Goal: Task Accomplishment & Management: Use online tool/utility

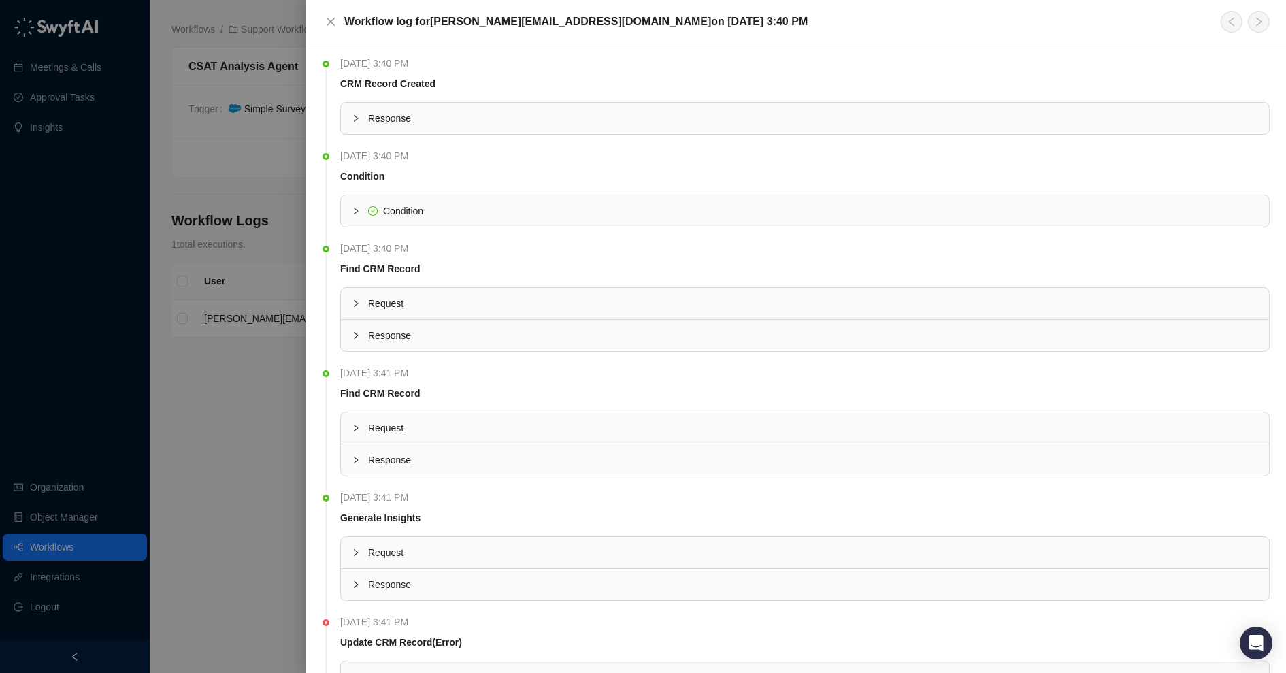
scroll to position [109, 0]
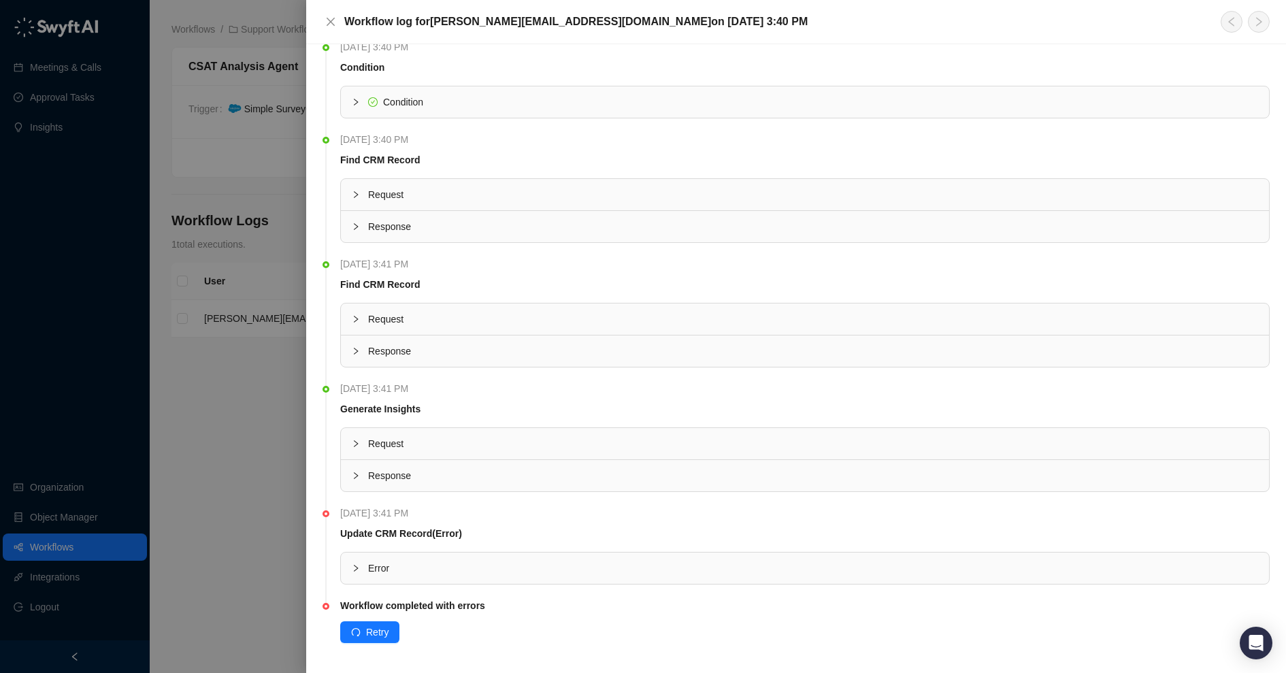
click at [416, 562] on span "Error" at bounding box center [813, 568] width 890 height 15
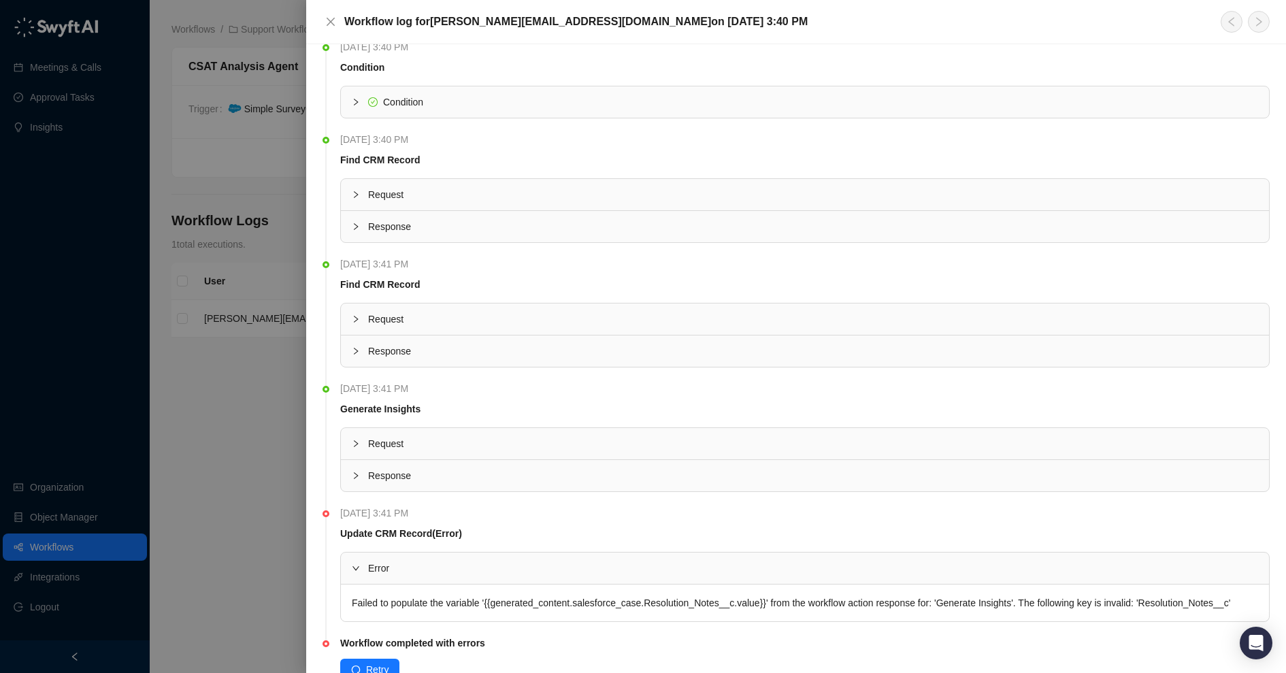
click at [168, 473] on div at bounding box center [643, 336] width 1286 height 673
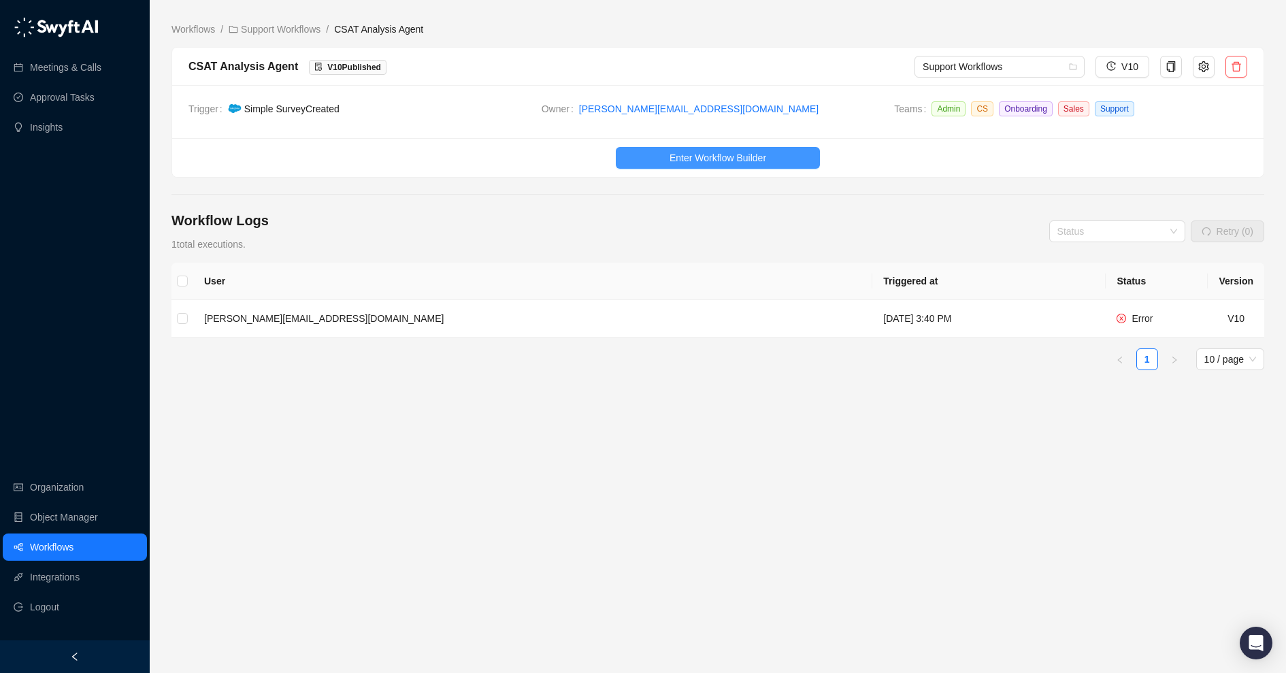
click at [686, 152] on span "Enter Workflow Builder" at bounding box center [718, 157] width 97 height 15
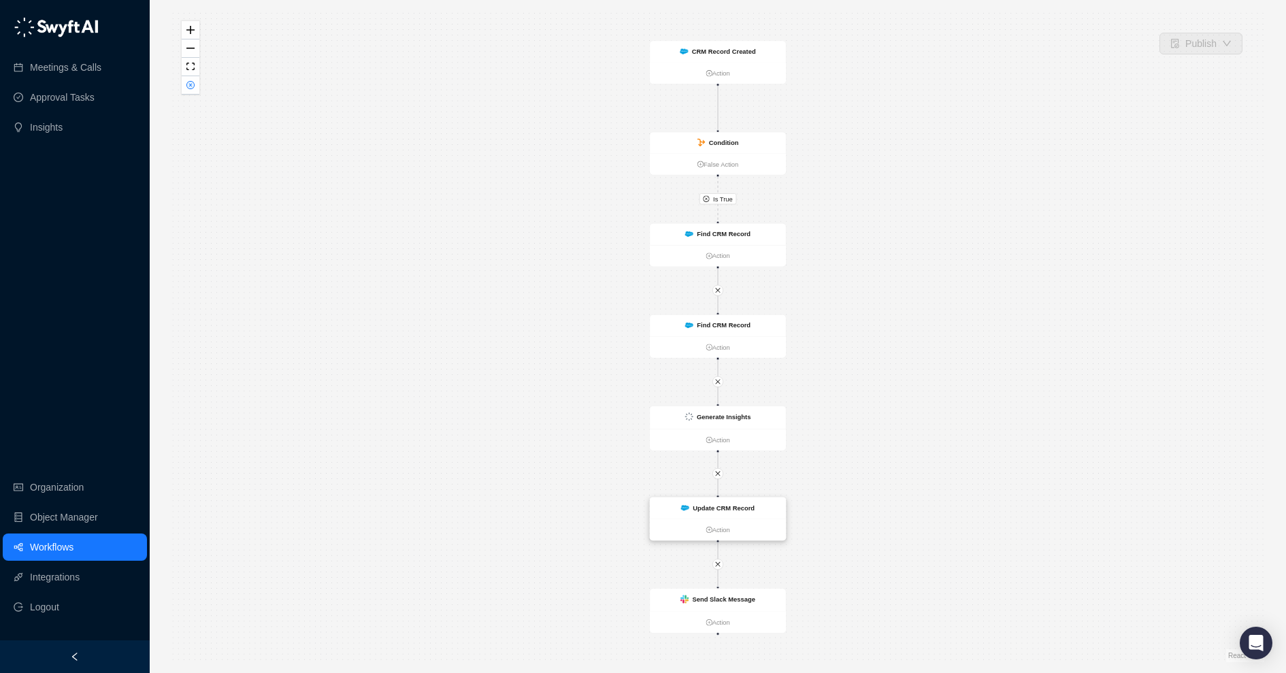
click at [757, 520] on ul "Action" at bounding box center [718, 530] width 136 height 22
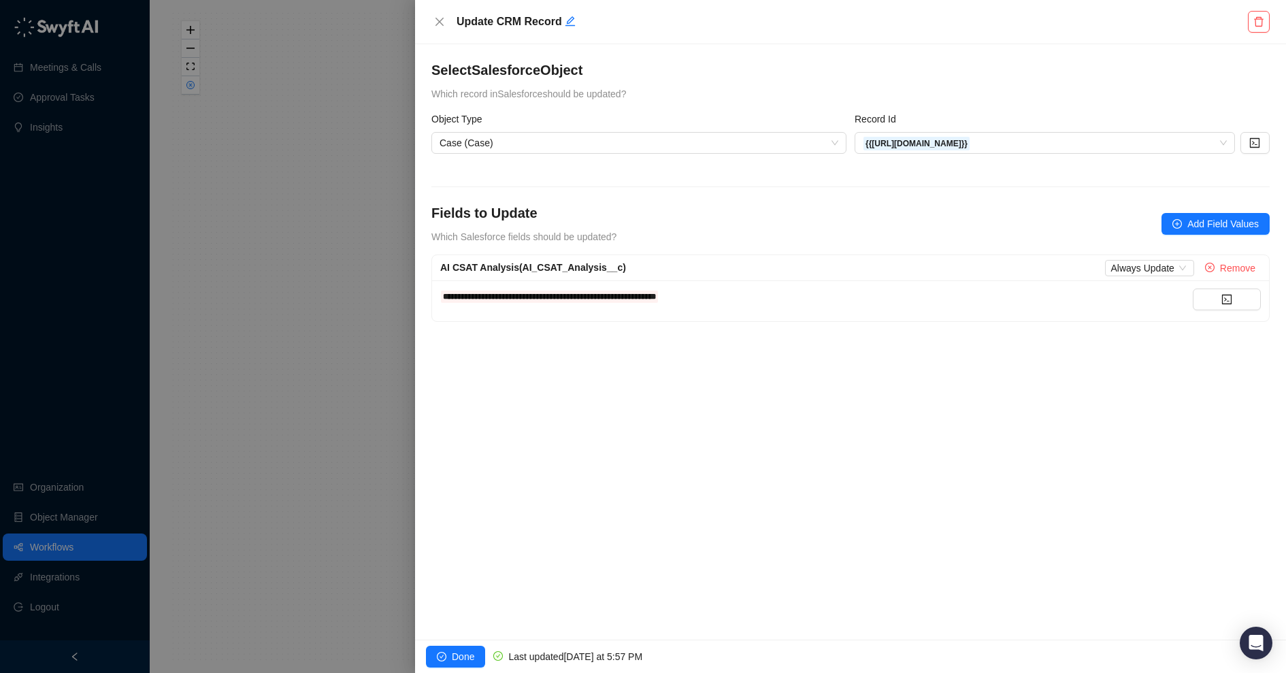
click at [782, 294] on div "**********" at bounding box center [816, 296] width 753 height 15
click at [1206, 306] on button "button" at bounding box center [1227, 300] width 68 height 22
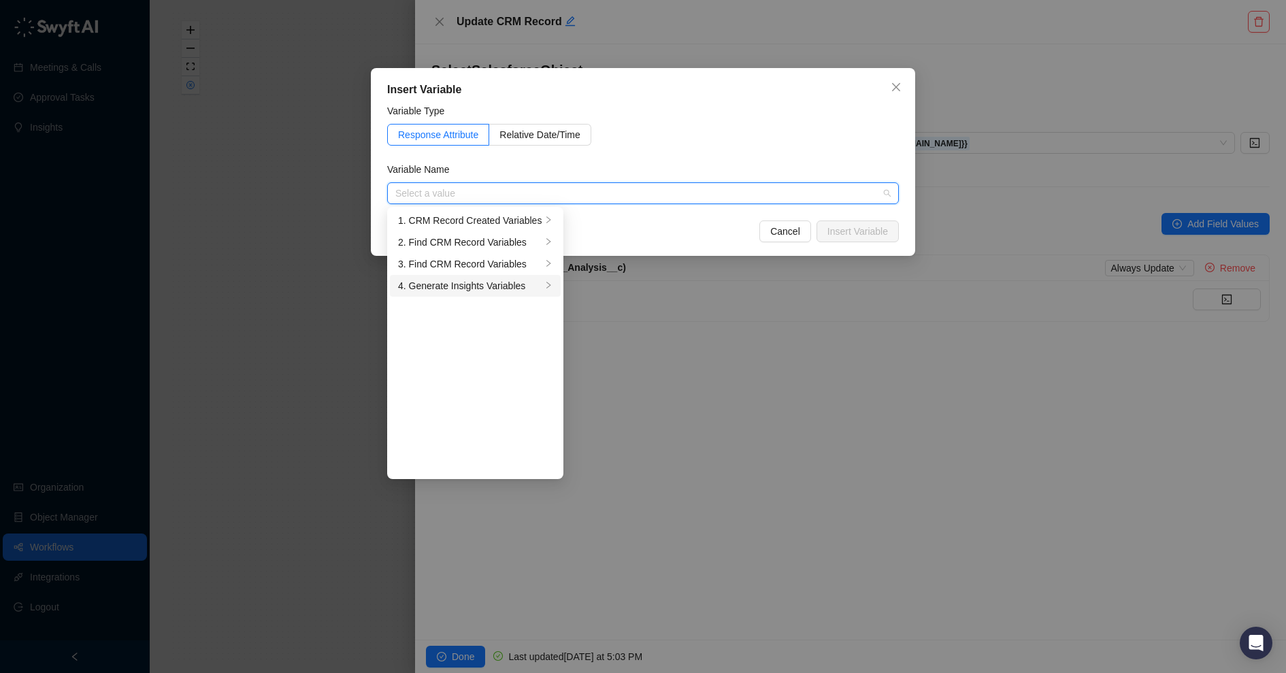
click at [532, 282] on div "4. Generate Insights Variables" at bounding box center [470, 285] width 144 height 15
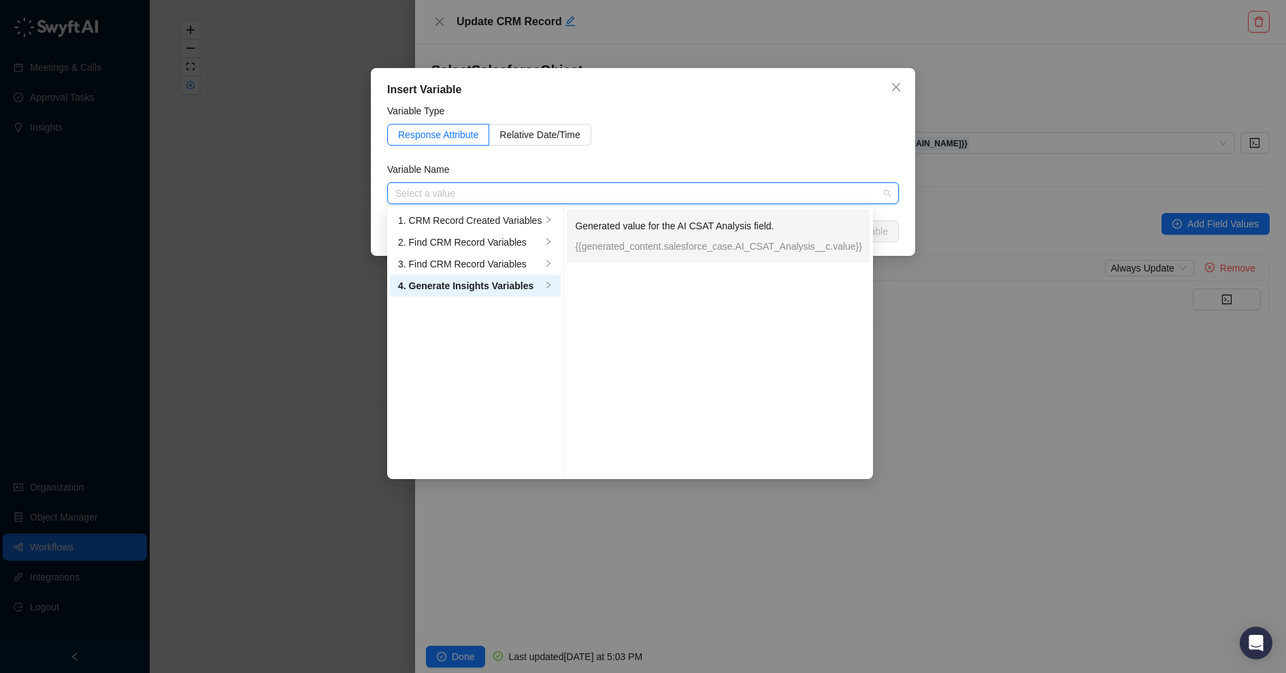
click at [653, 243] on p "{{generated_content.salesforce_case.AI_CSAT_Analysis__c.value}}" at bounding box center [718, 246] width 287 height 15
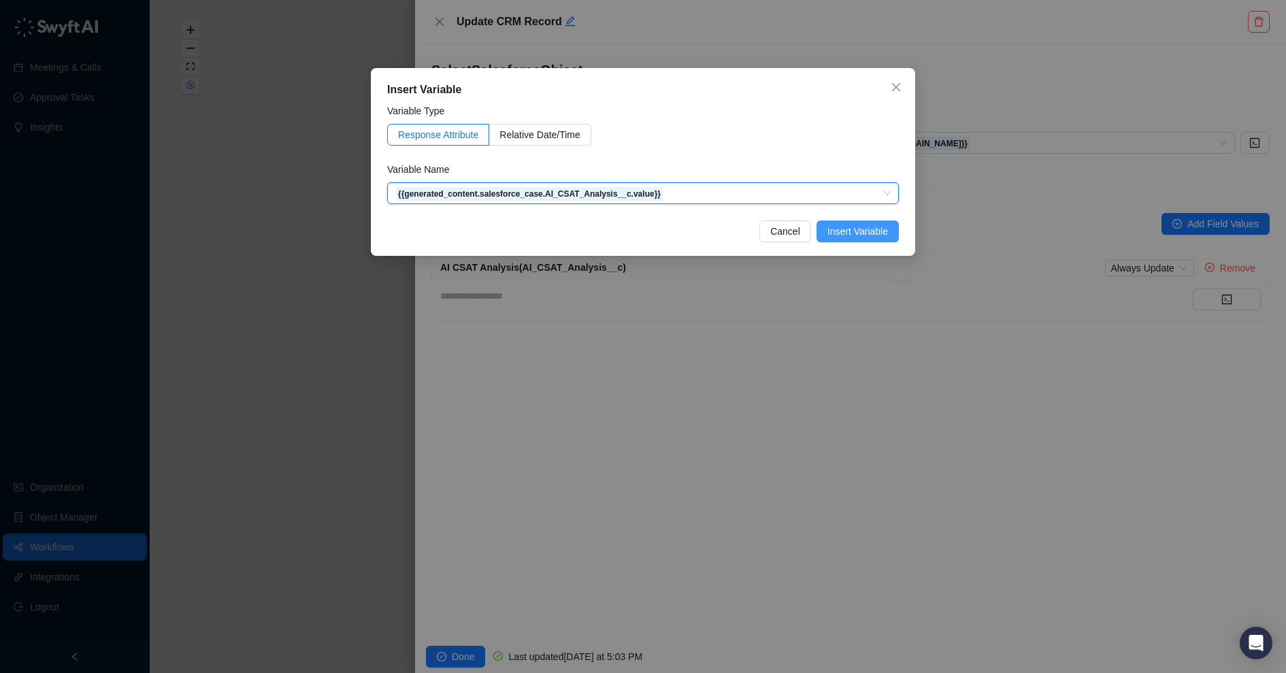
click at [888, 228] on span "Insert Variable" at bounding box center [858, 231] width 61 height 15
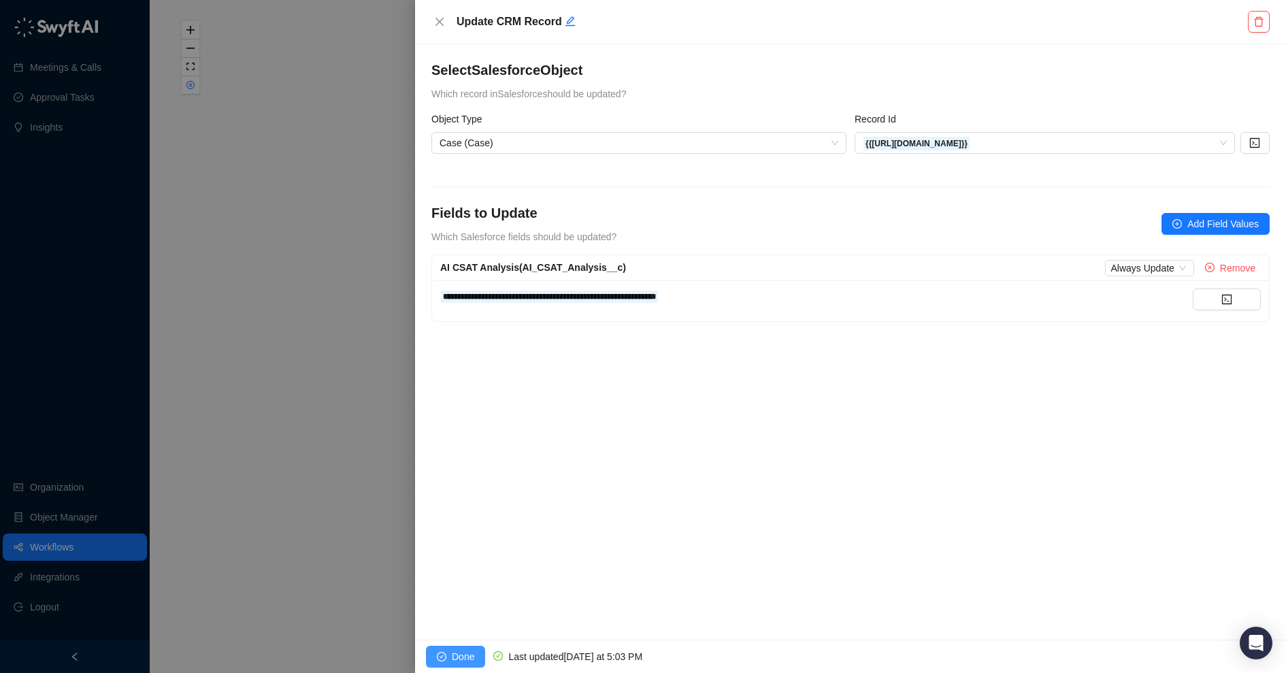
click at [461, 656] on span "Done" at bounding box center [463, 656] width 22 height 15
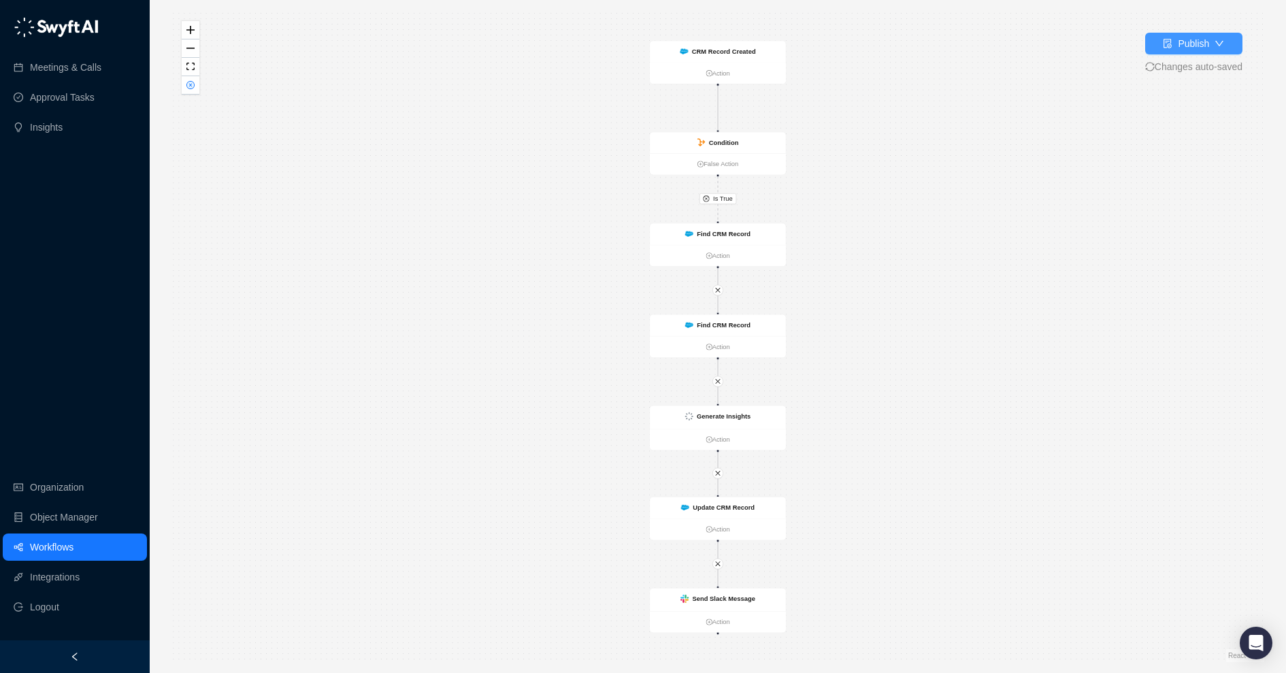
click at [1226, 38] on button "Publish" at bounding box center [1193, 44] width 97 height 22
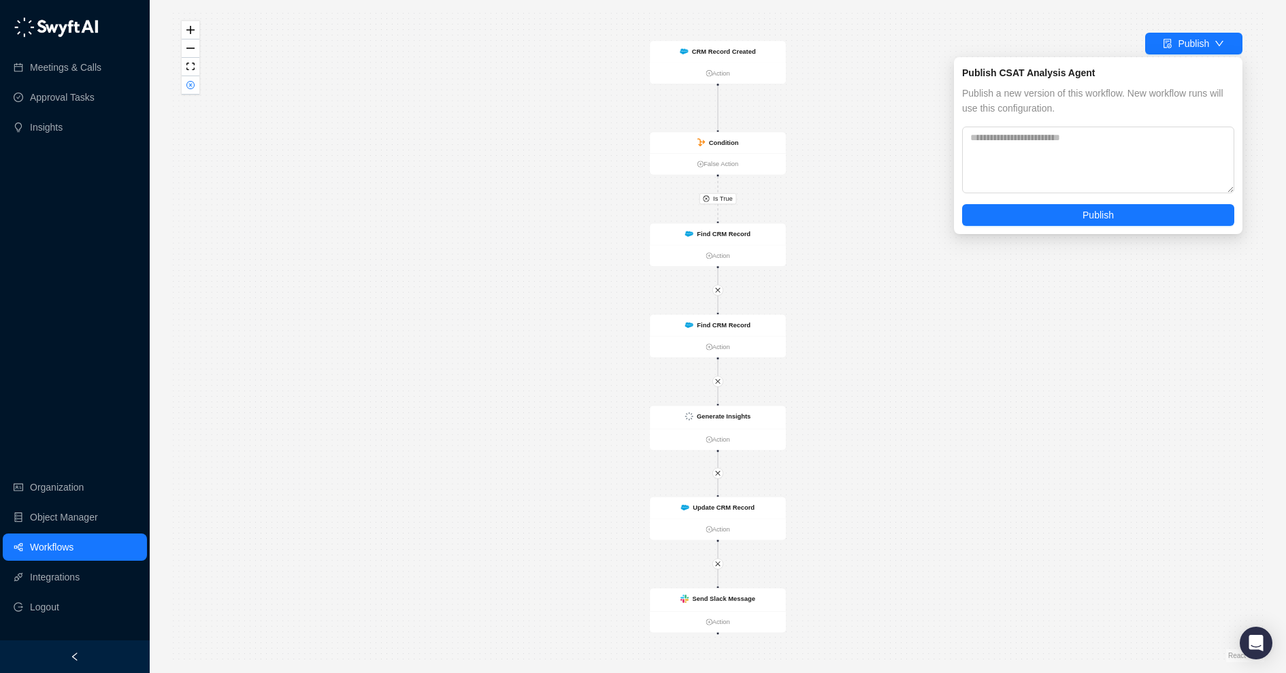
click at [1083, 229] on div "Publish CSAT Analysis Agent Publish a new version of this workflow. New workflo…" at bounding box center [1098, 145] width 289 height 177
click at [1069, 217] on button "Publish" at bounding box center [1098, 215] width 272 height 22
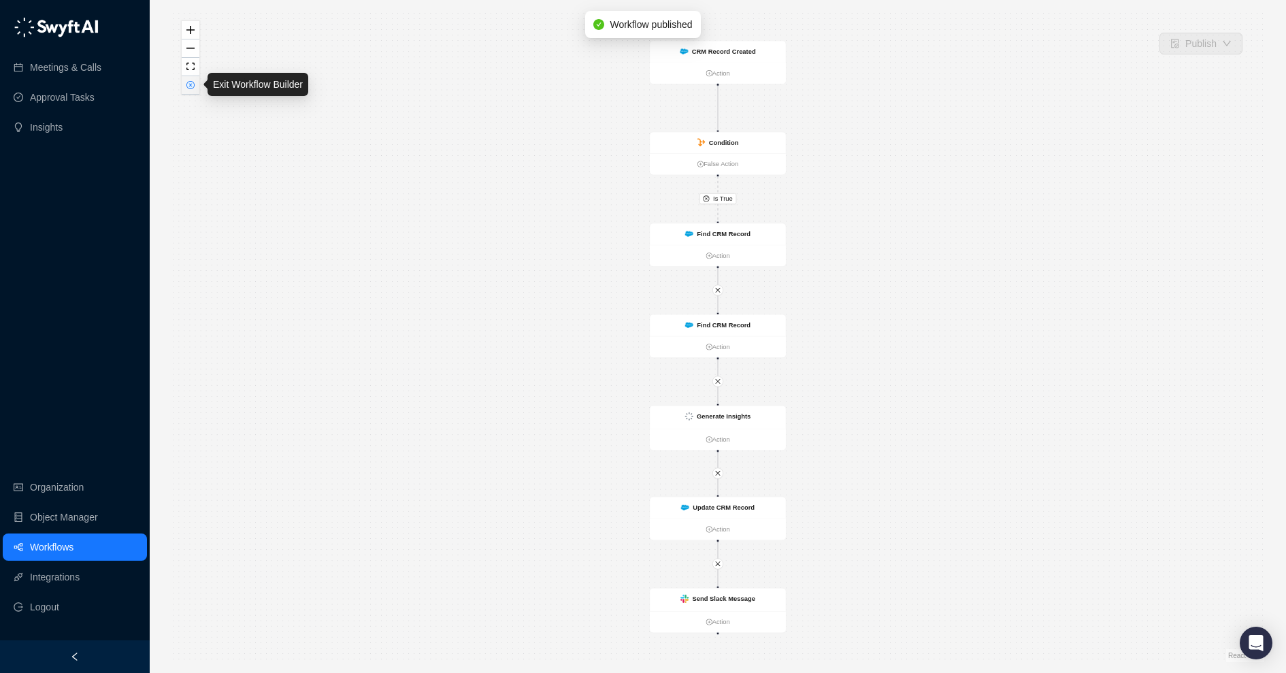
click at [189, 89] on button "button" at bounding box center [191, 85] width 18 height 18
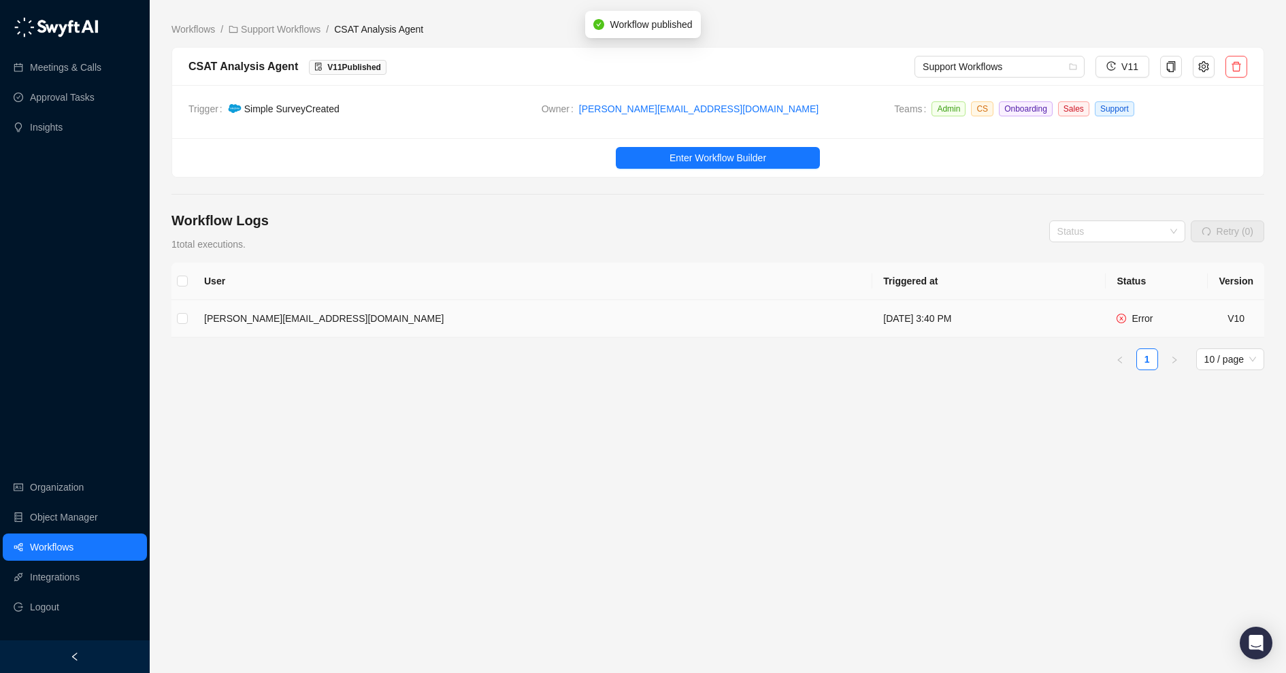
click at [547, 321] on td "[PERSON_NAME][EMAIL_ADDRESS][DOMAIN_NAME]" at bounding box center [532, 318] width 679 height 37
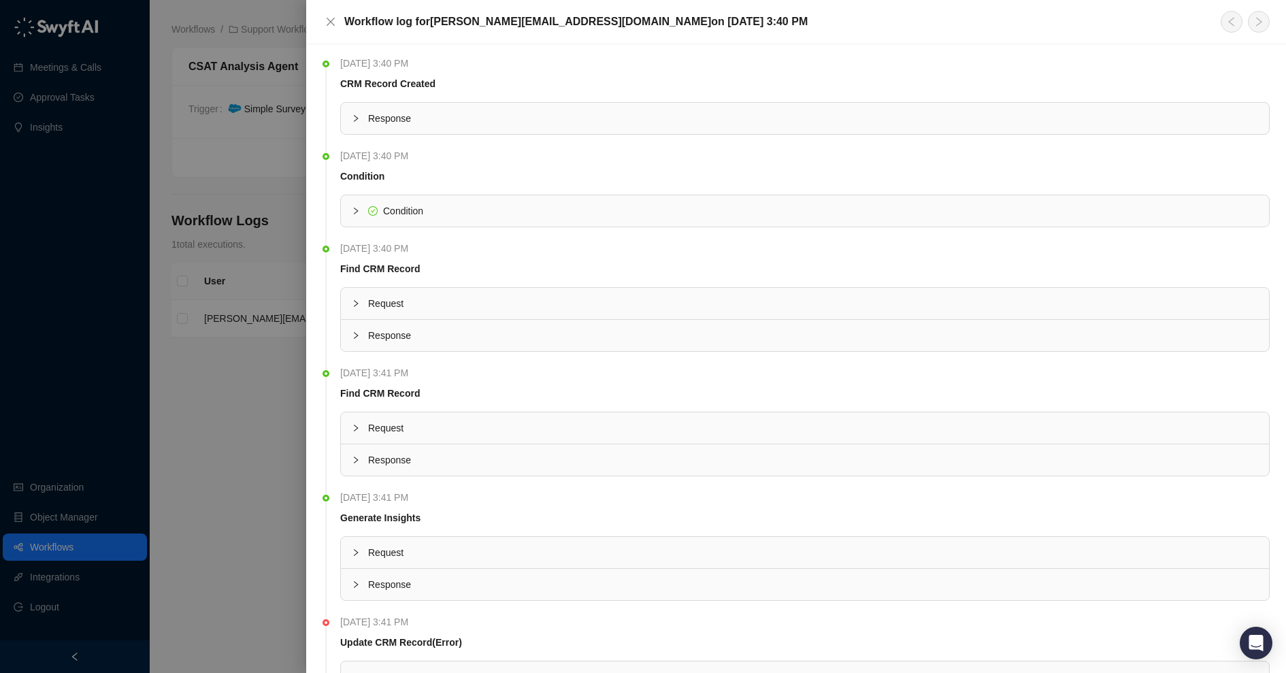
scroll to position [109, 0]
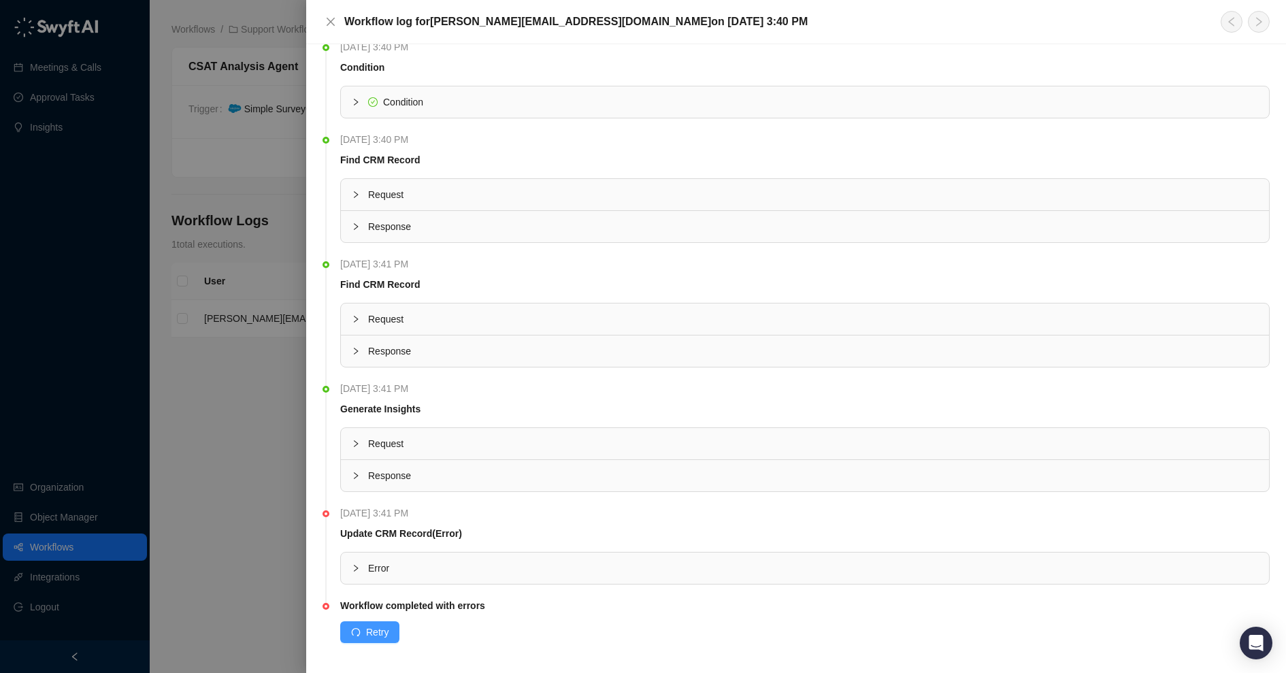
click at [383, 626] on span "Retry" at bounding box center [377, 632] width 22 height 15
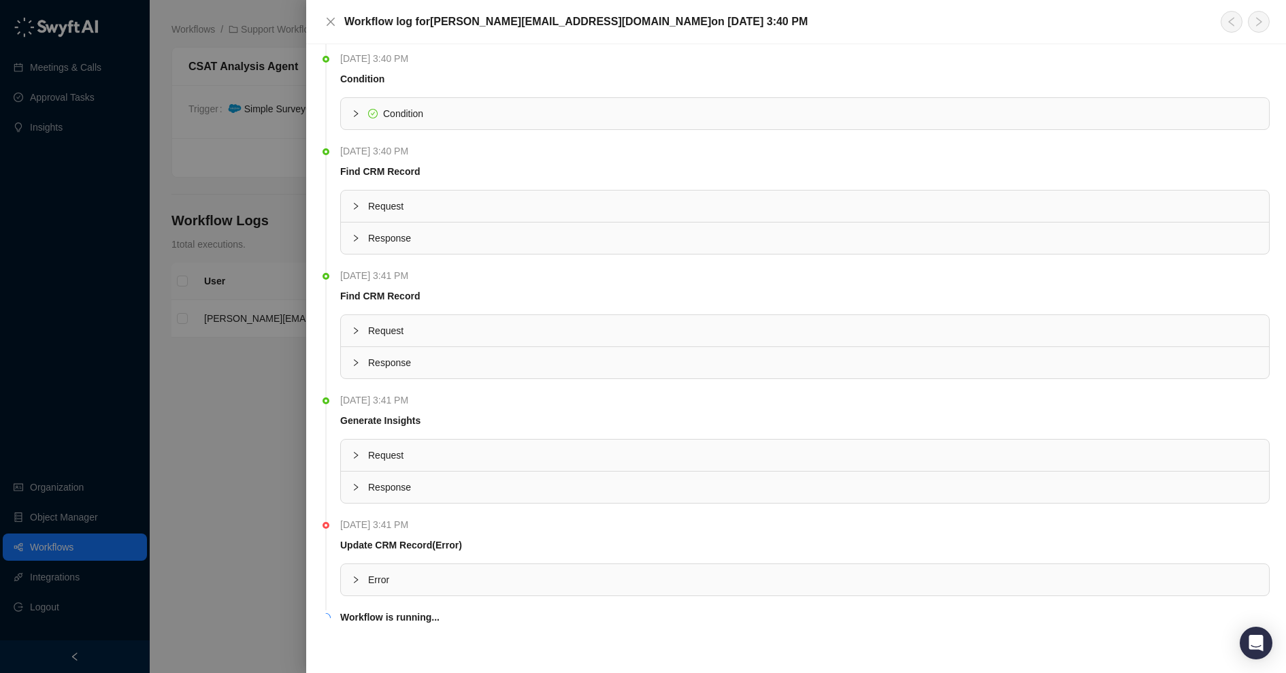
click at [623, 581] on span "Error" at bounding box center [813, 579] width 890 height 15
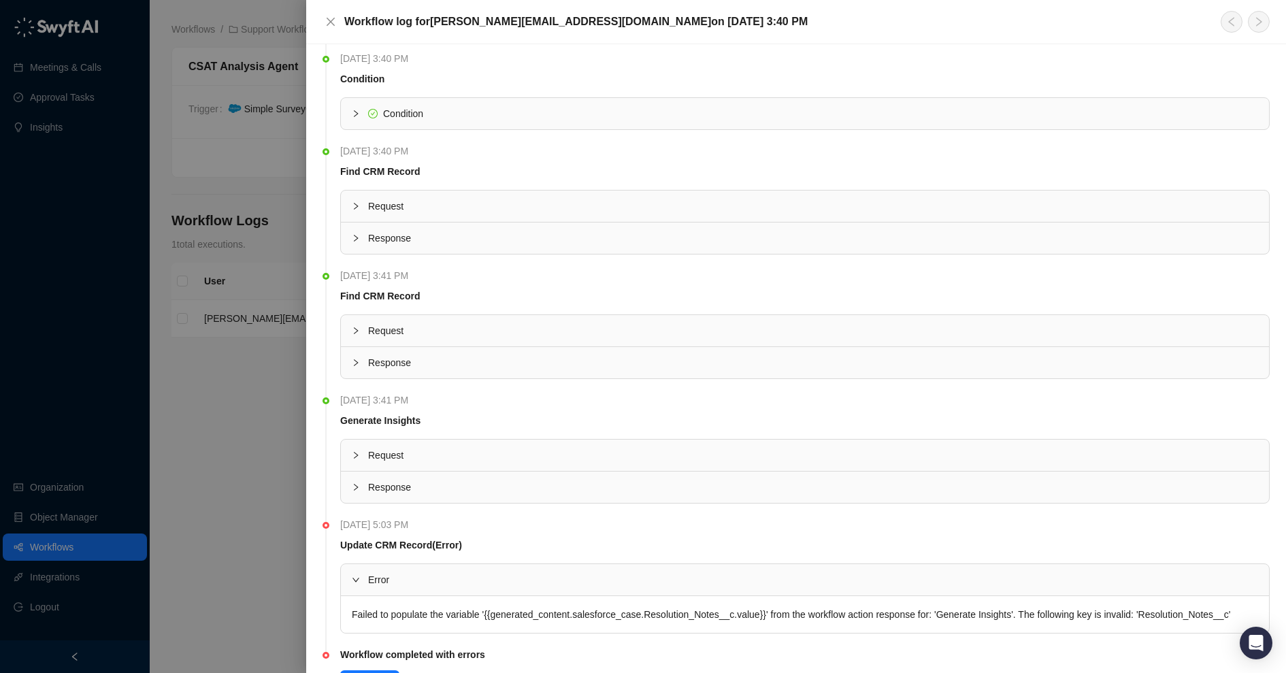
scroll to position [161, 0]
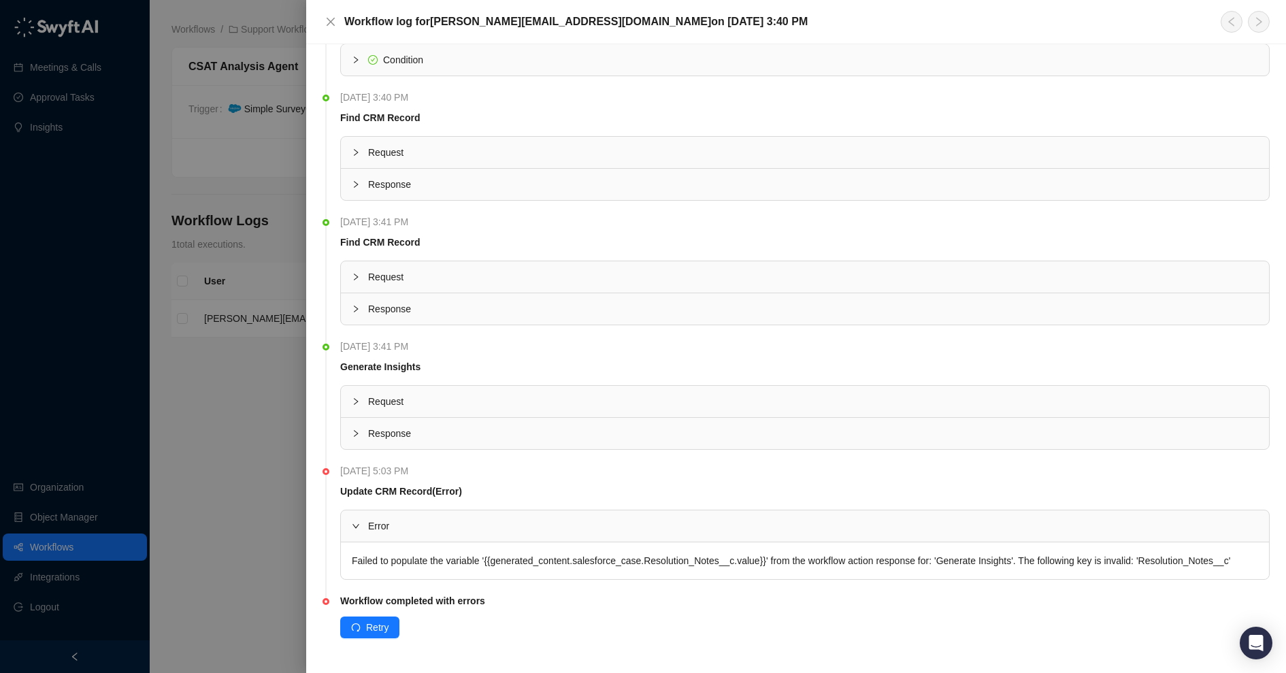
click at [283, 518] on div at bounding box center [643, 336] width 1286 height 673
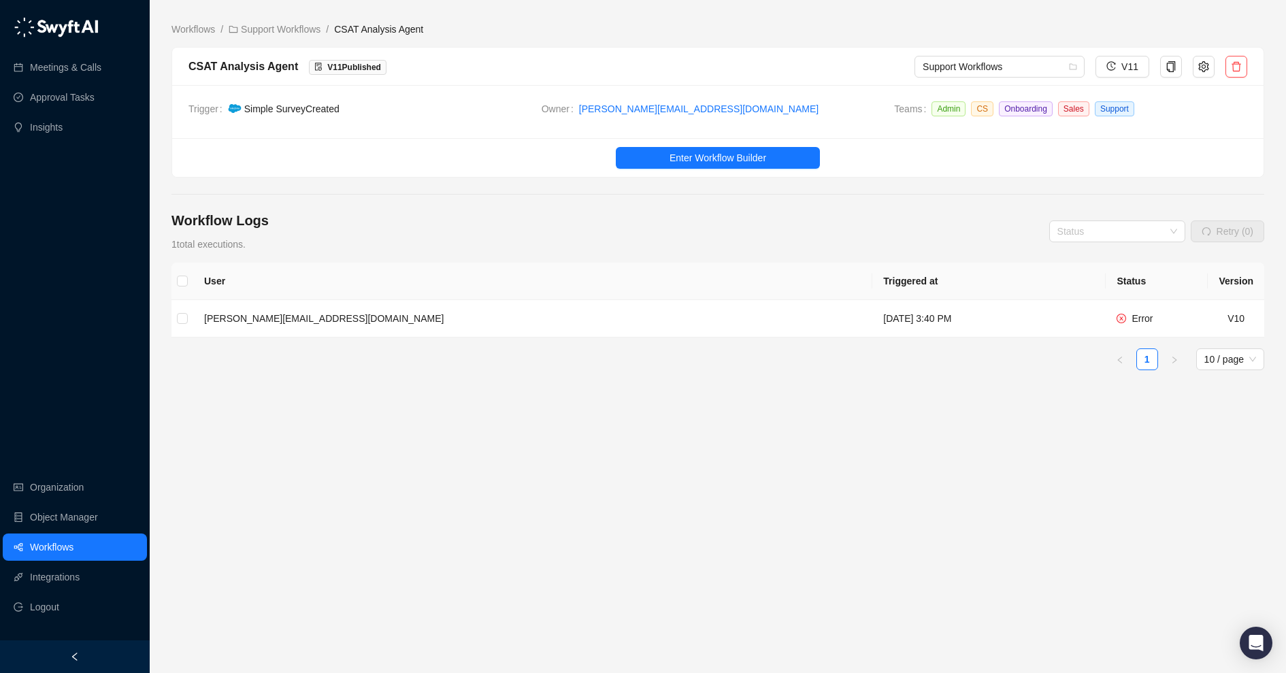
click at [574, 263] on th "User" at bounding box center [532, 281] width 679 height 37
click at [589, 323] on td "[PERSON_NAME][EMAIL_ADDRESS][DOMAIN_NAME]" at bounding box center [532, 318] width 679 height 37
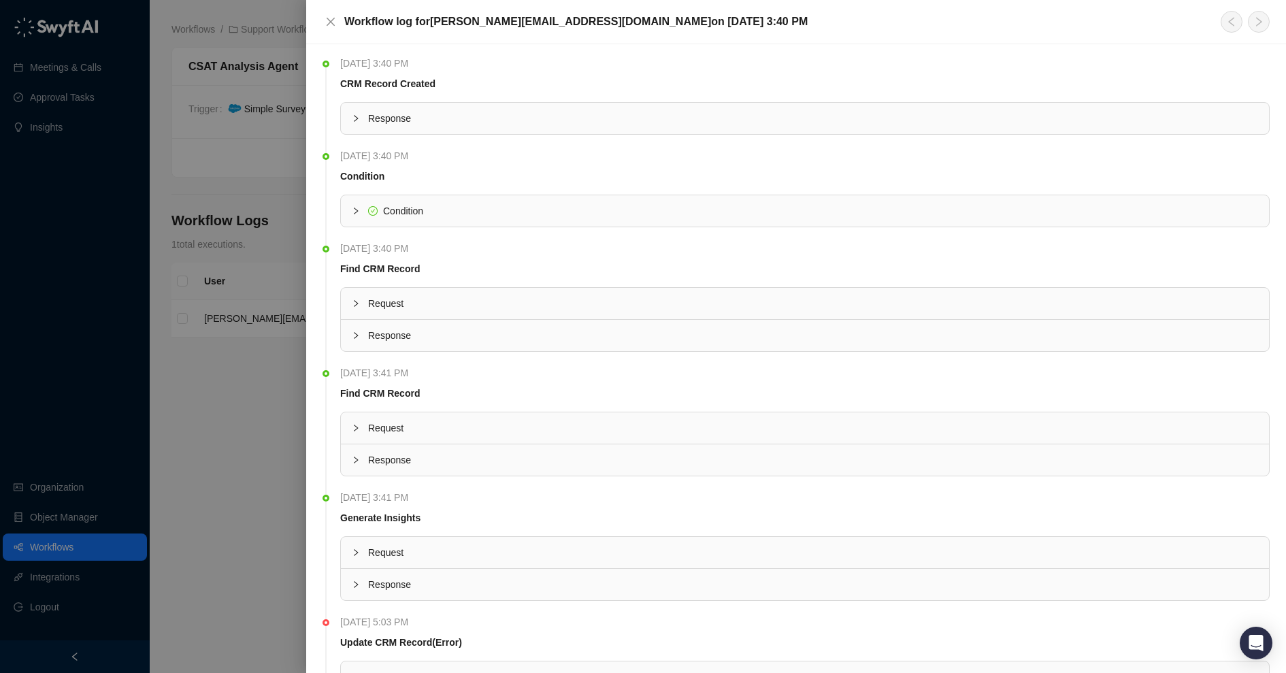
click at [526, 124] on span "Response" at bounding box center [813, 118] width 890 height 15
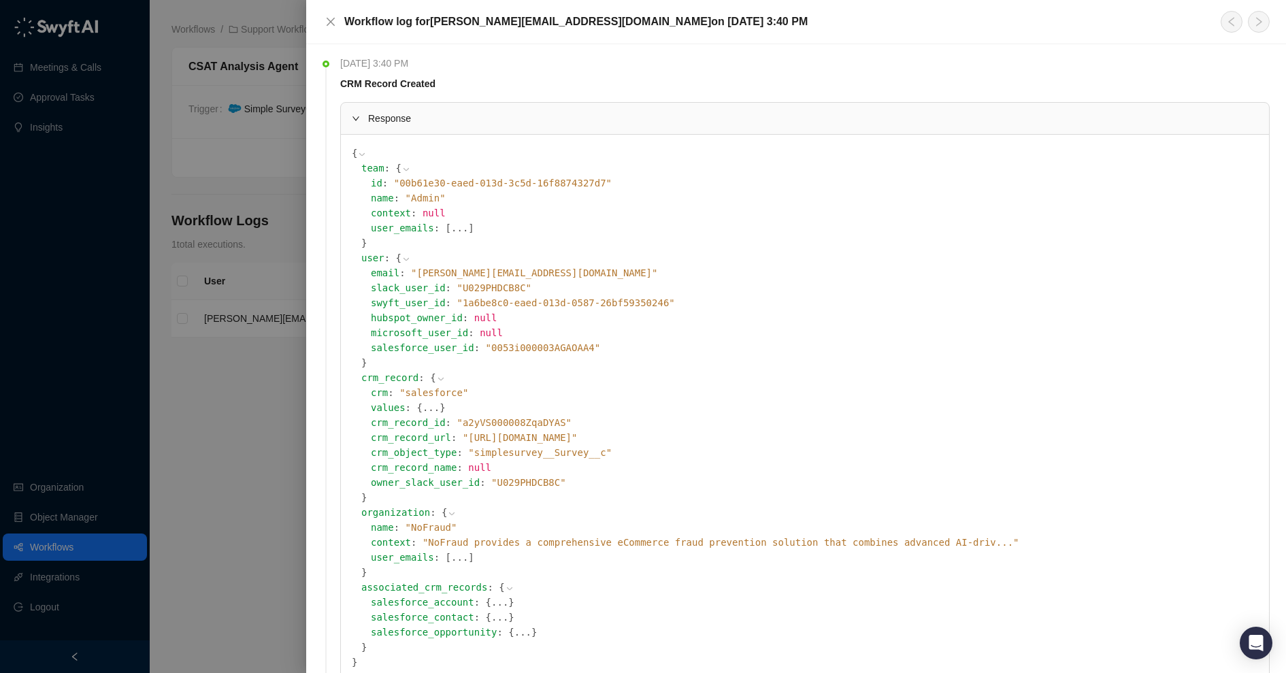
click at [0, 0] on icon at bounding box center [0, 0] width 0 height 0
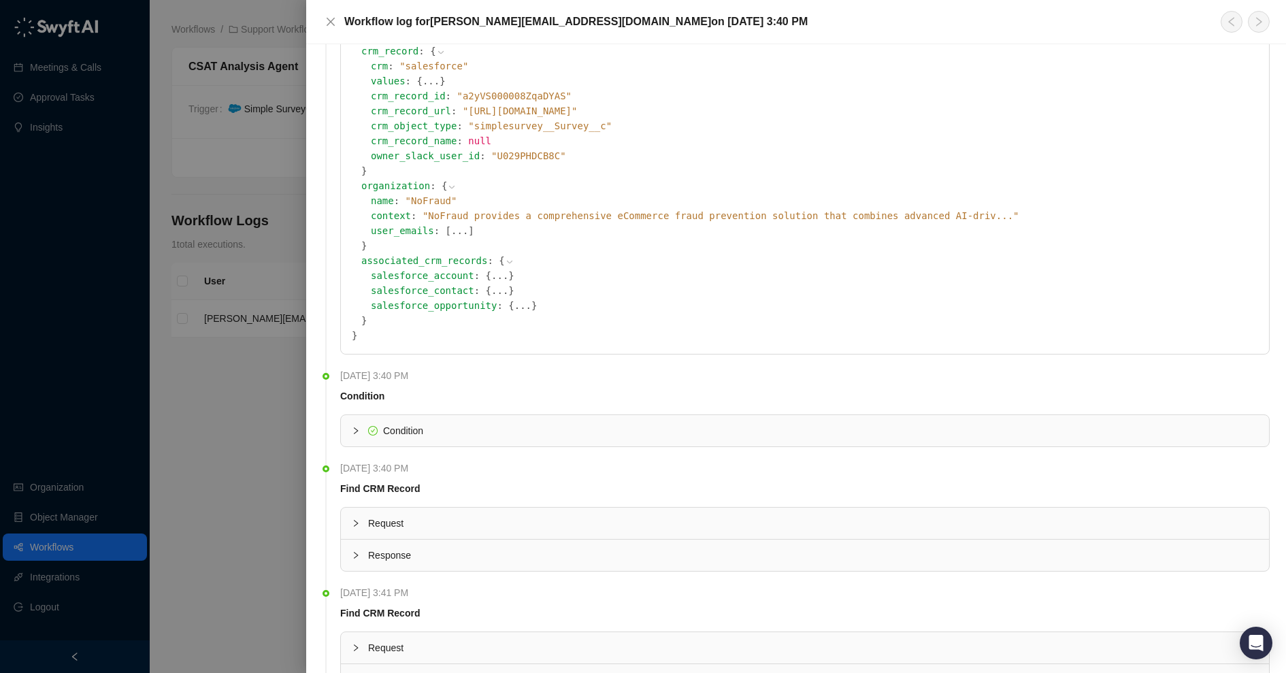
scroll to position [655, 0]
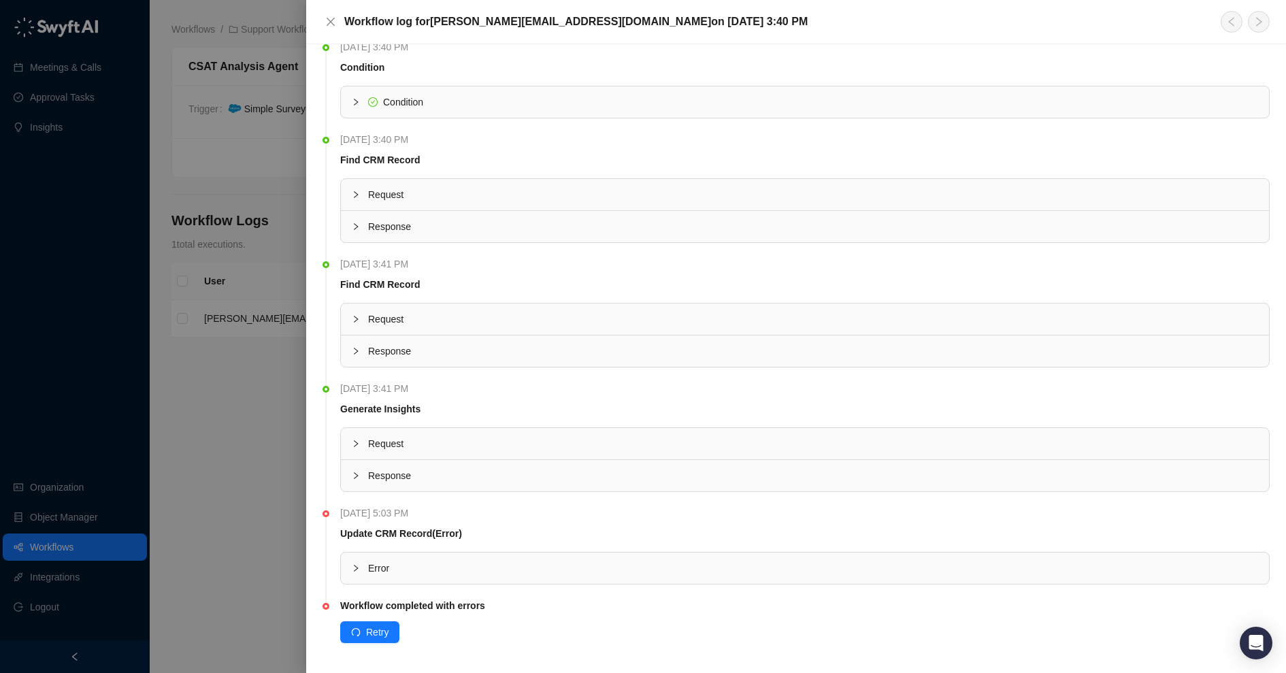
click at [542, 555] on div "Error" at bounding box center [805, 568] width 928 height 31
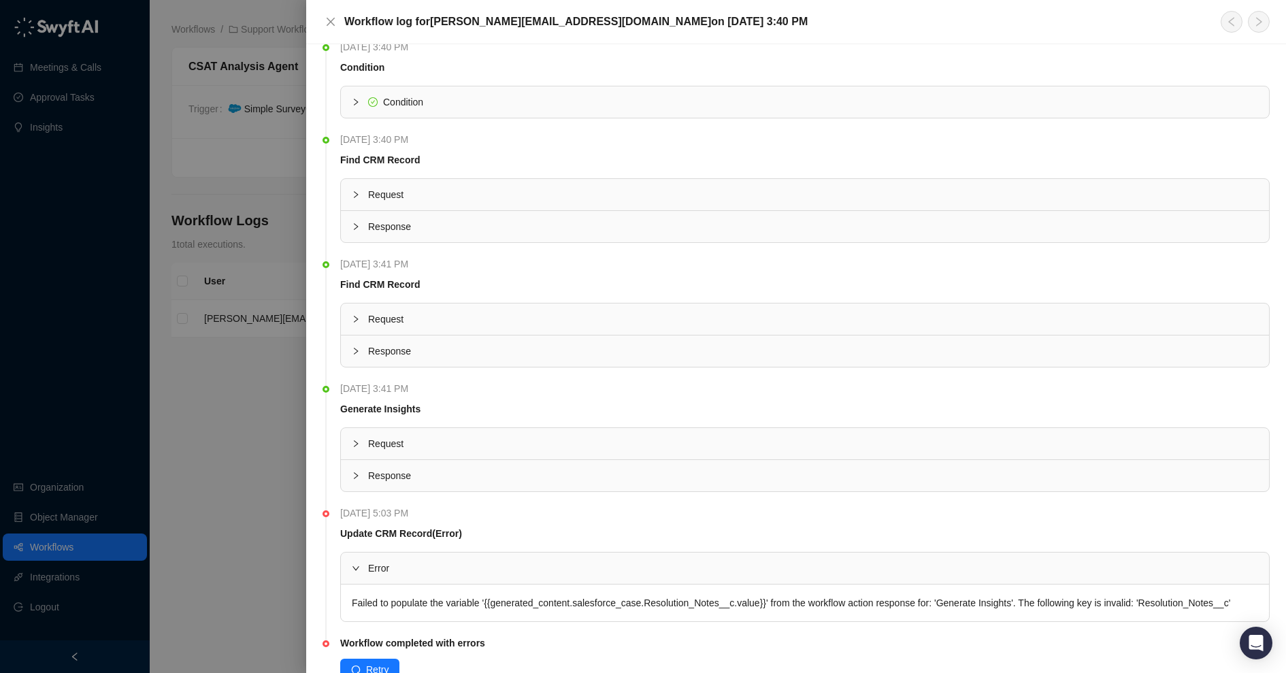
click at [278, 318] on div at bounding box center [643, 336] width 1286 height 673
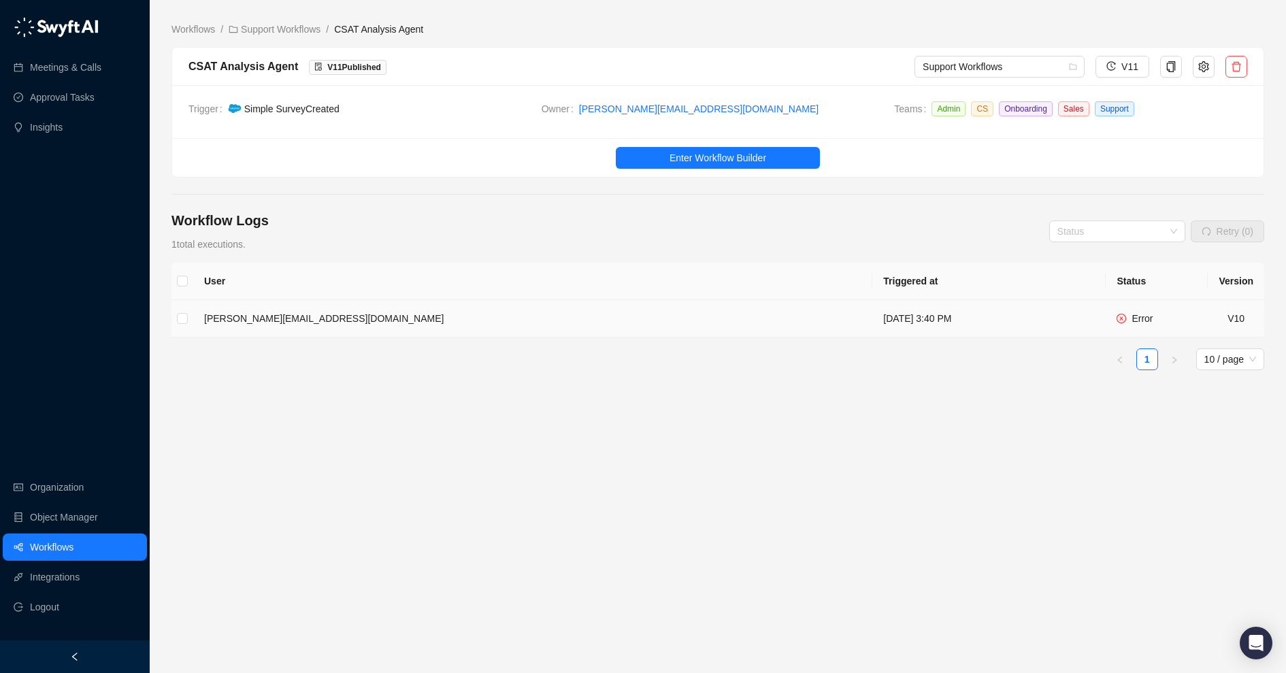
click at [873, 315] on td "[DATE] 3:40 PM" at bounding box center [989, 318] width 233 height 37
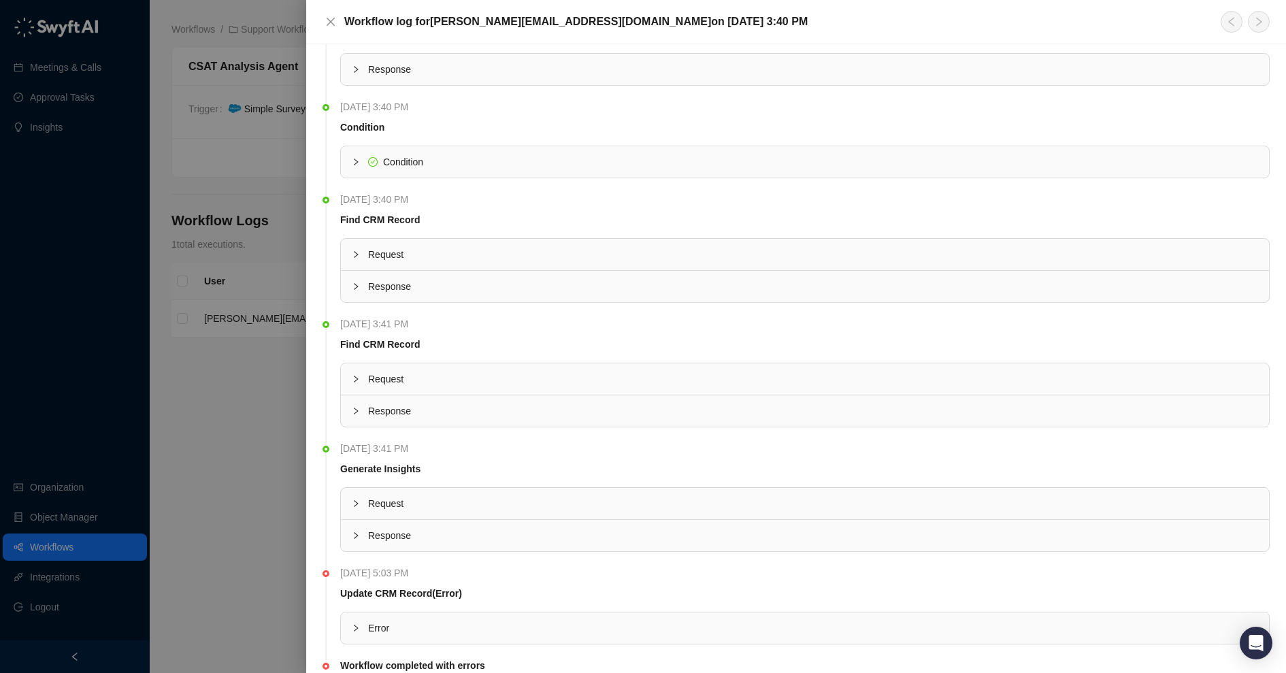
scroll to position [109, 0]
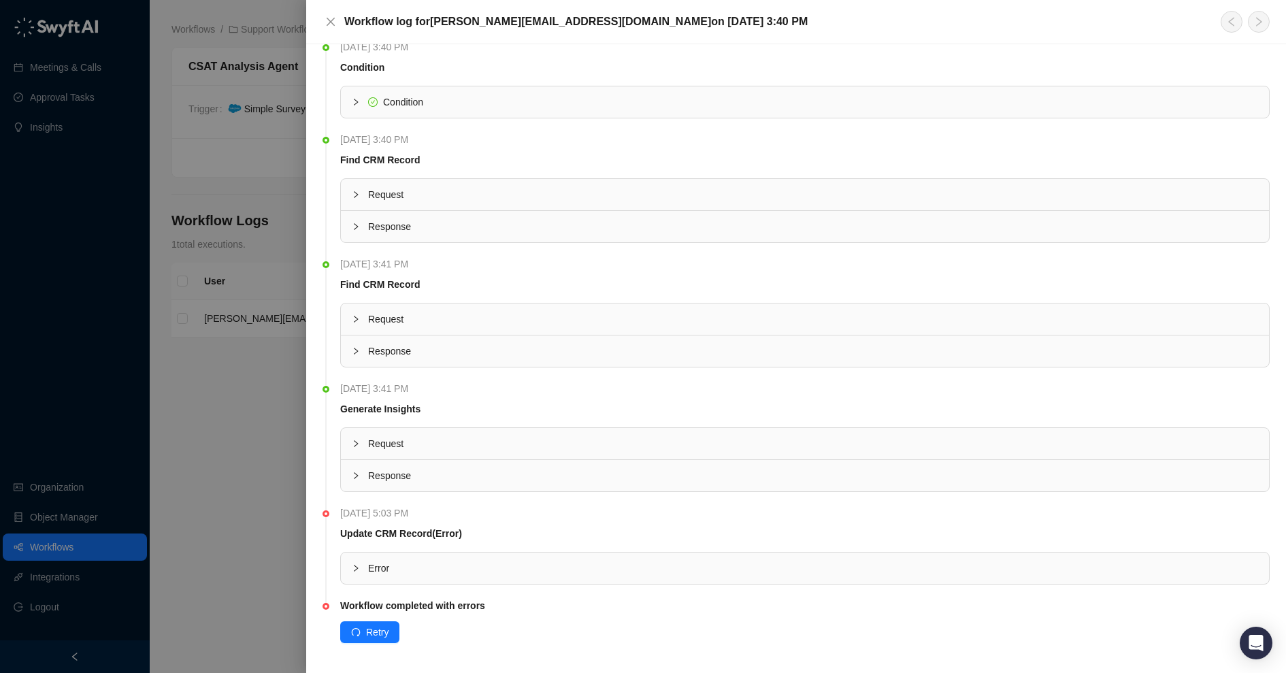
click at [536, 565] on span "Error" at bounding box center [813, 568] width 890 height 15
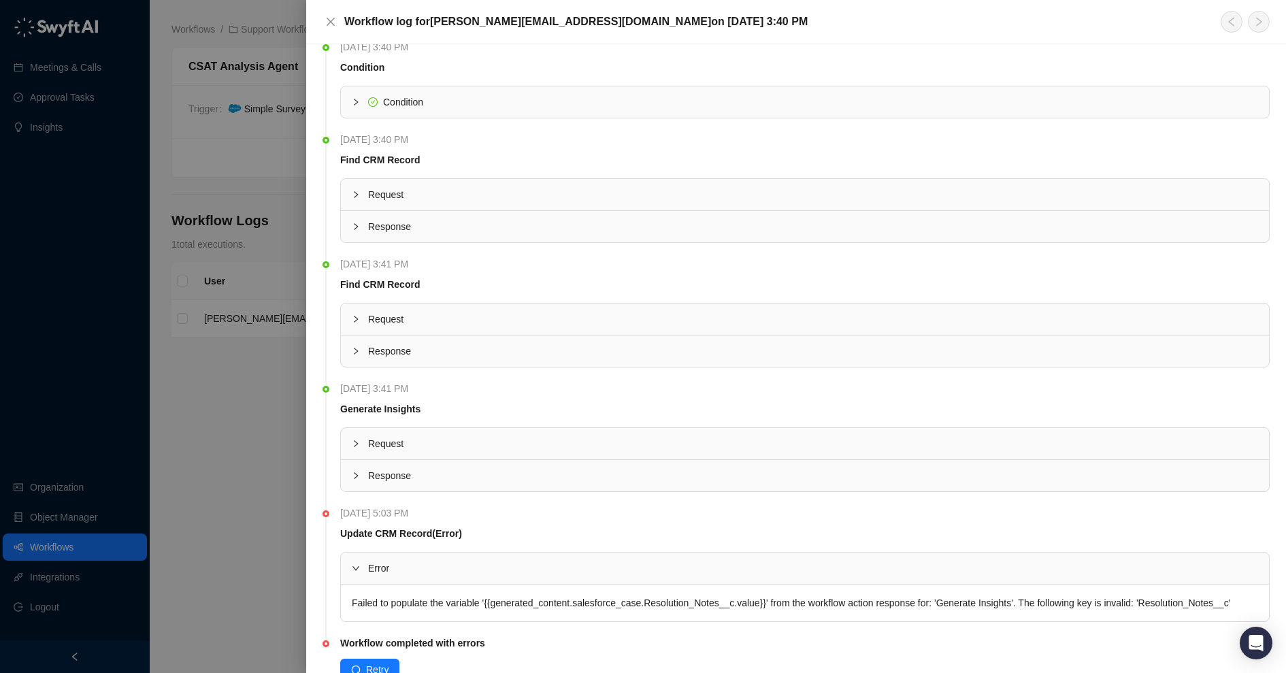
click at [532, 493] on li "[DATE] 3:41 PM Generate Insights Request Response" at bounding box center [796, 448] width 947 height 125
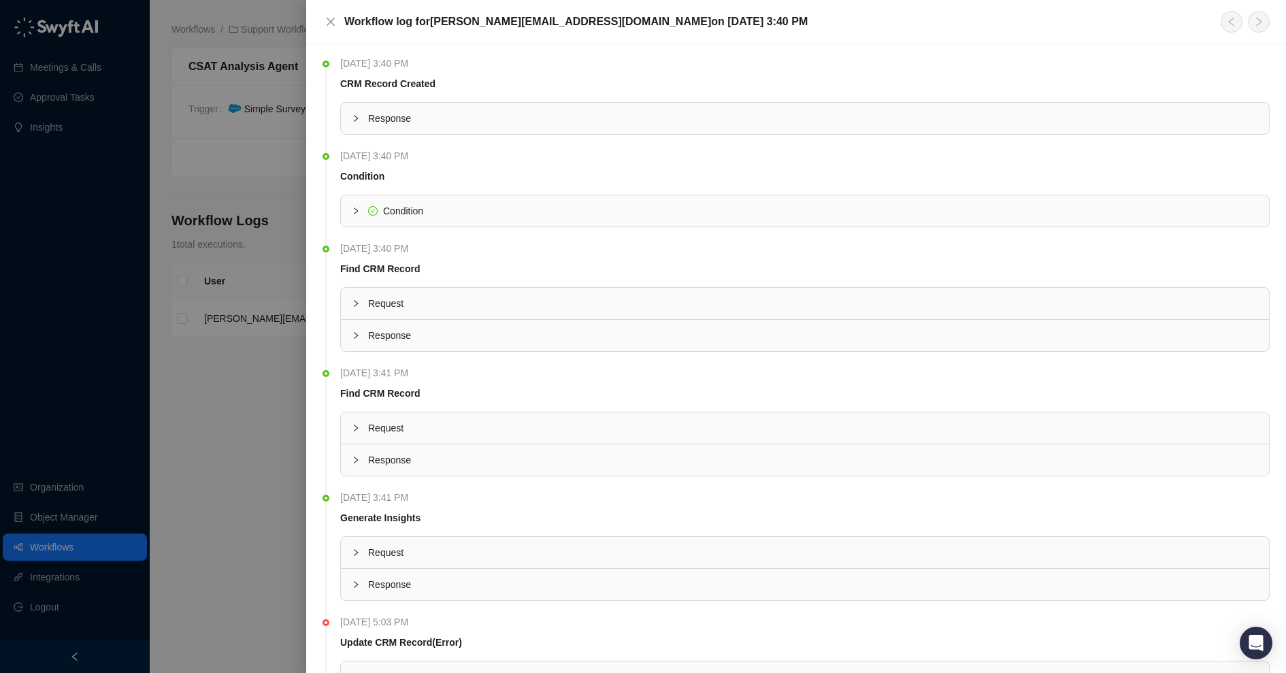
click at [578, 120] on span "Response" at bounding box center [813, 118] width 890 height 15
click at [202, 400] on div at bounding box center [643, 336] width 1286 height 673
